Goal: Transaction & Acquisition: Purchase product/service

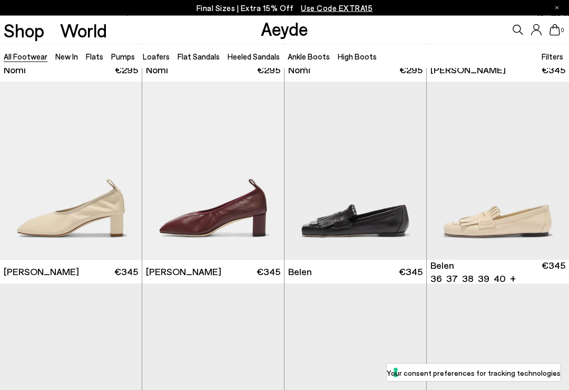
scroll to position [188, 0]
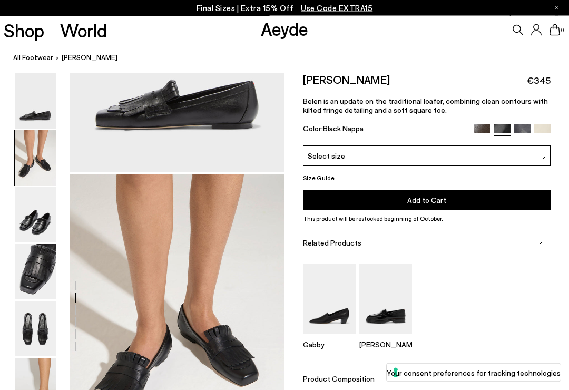
scroll to position [288, 0]
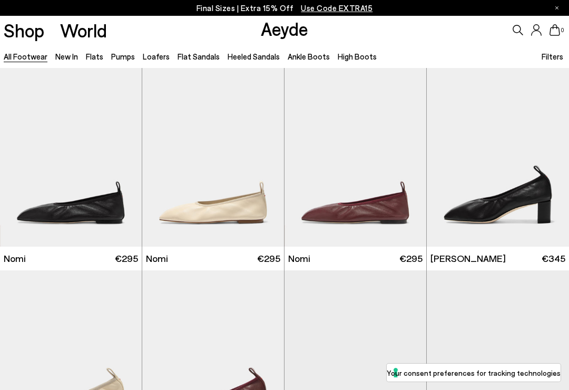
scroll to position [187, 0]
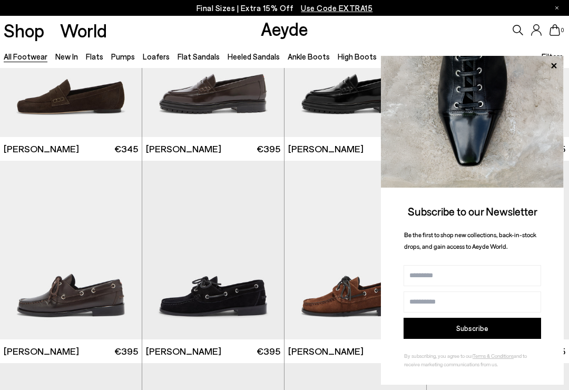
scroll to position [916, 0]
